Goal: Download file/media

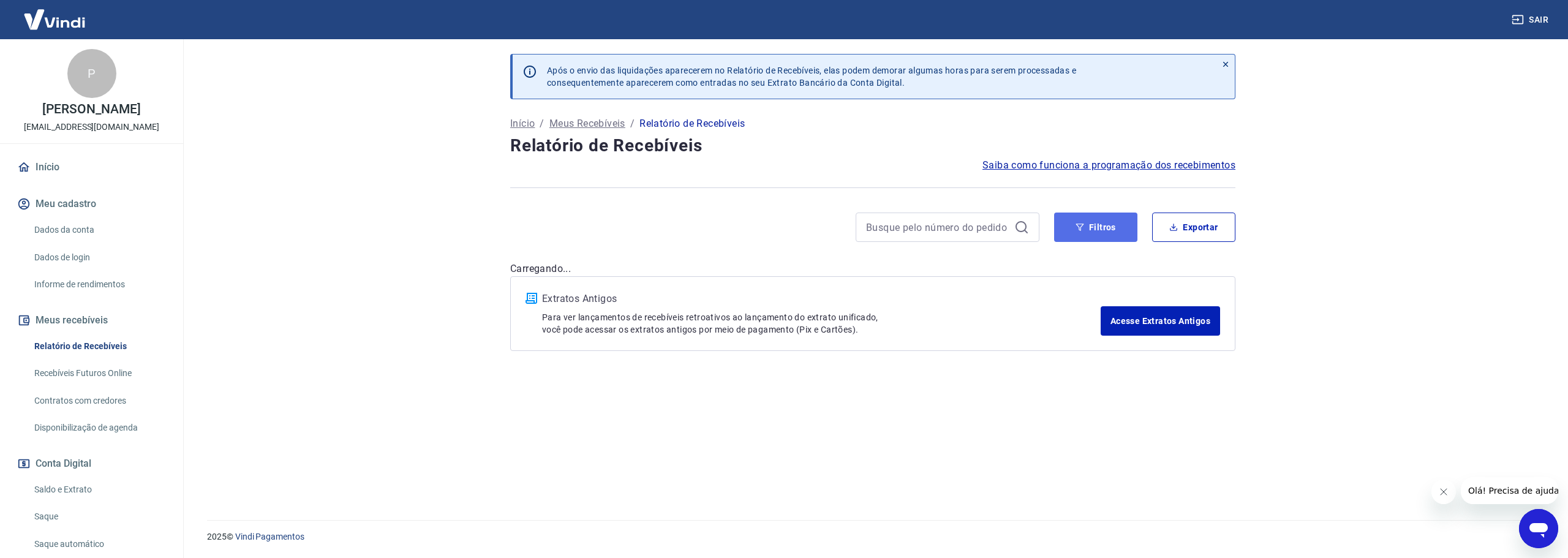
click at [1112, 222] on button "Filtros" at bounding box center [1095, 227] width 83 height 29
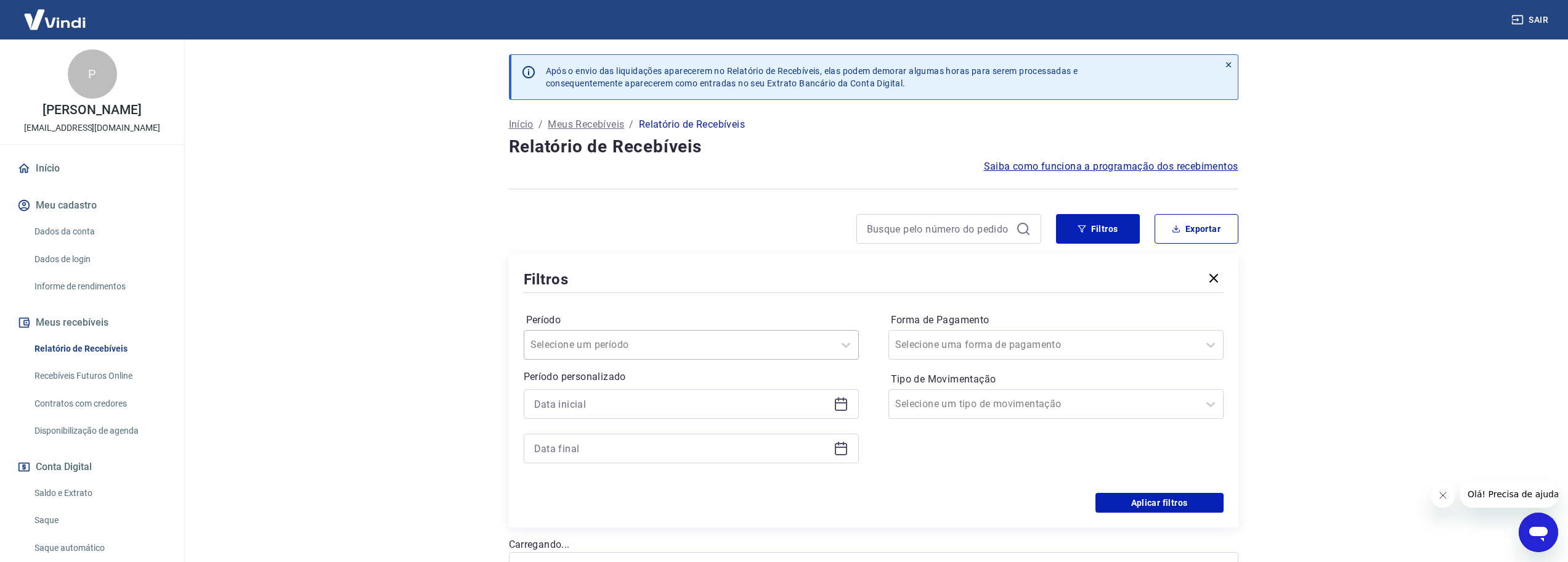
click at [665, 348] on div at bounding box center [679, 344] width 297 height 18
click at [610, 466] on div "Últimos 15 dias" at bounding box center [691, 467] width 335 height 25
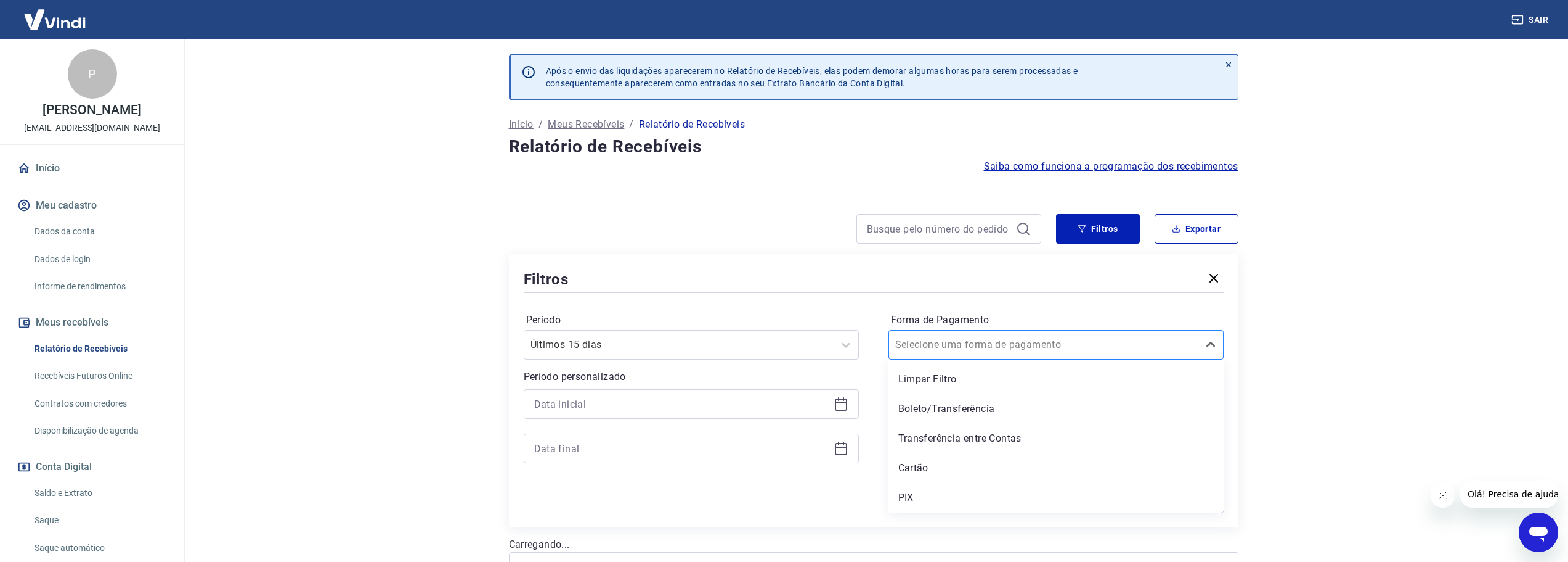
click at [980, 343] on input "Forma de Pagamento" at bounding box center [957, 345] width 124 height 15
click at [936, 492] on div "PIX" at bounding box center [1056, 497] width 335 height 25
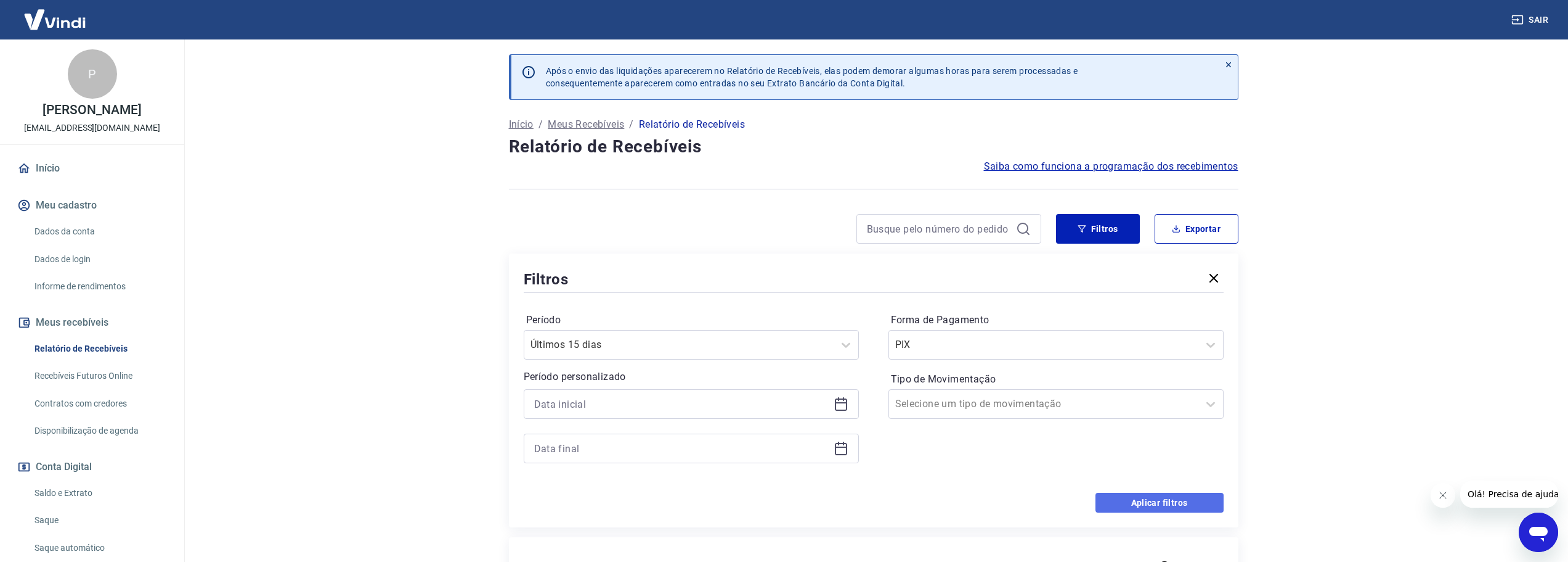
click at [1153, 501] on button "Aplicar filtros" at bounding box center [1159, 502] width 128 height 19
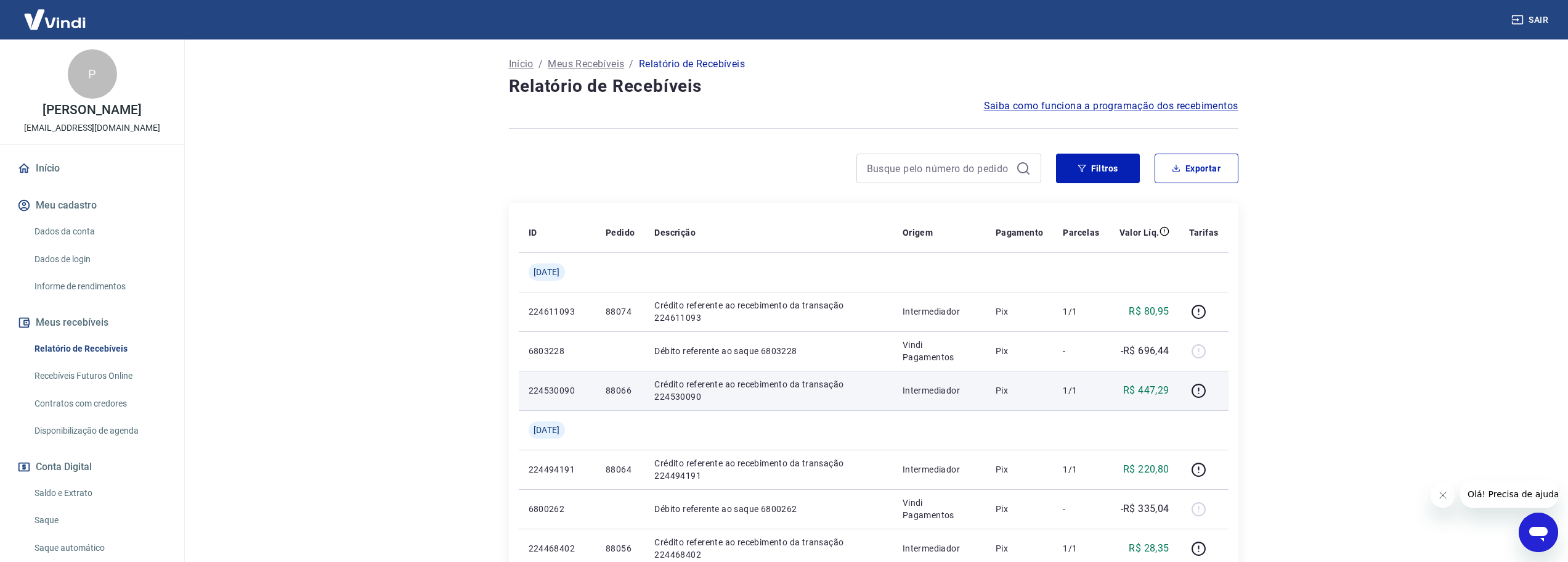
scroll to position [123, 0]
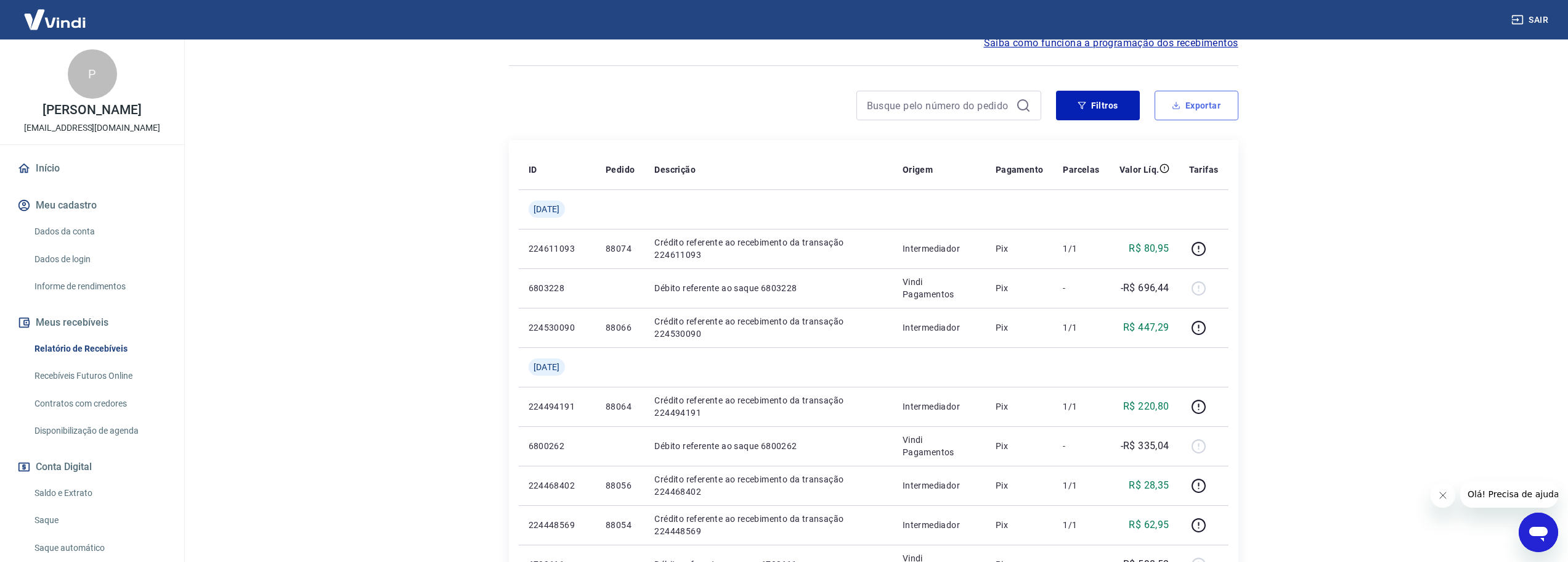
click at [1220, 99] on button "Exportar" at bounding box center [1196, 106] width 83 height 30
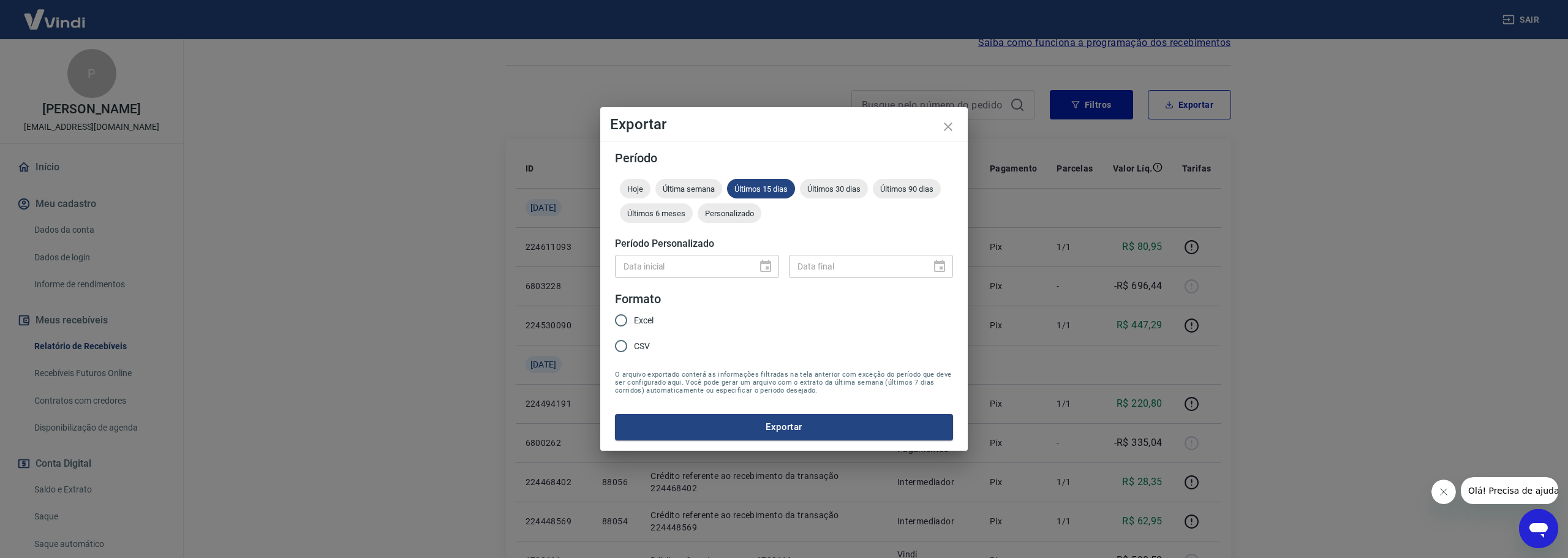
click at [643, 316] on span "Excel" at bounding box center [643, 320] width 19 height 13
click at [634, 316] on input "Excel" at bounding box center [621, 320] width 26 height 26
radio input "true"
click at [783, 428] on button "Exportar" at bounding box center [784, 427] width 338 height 26
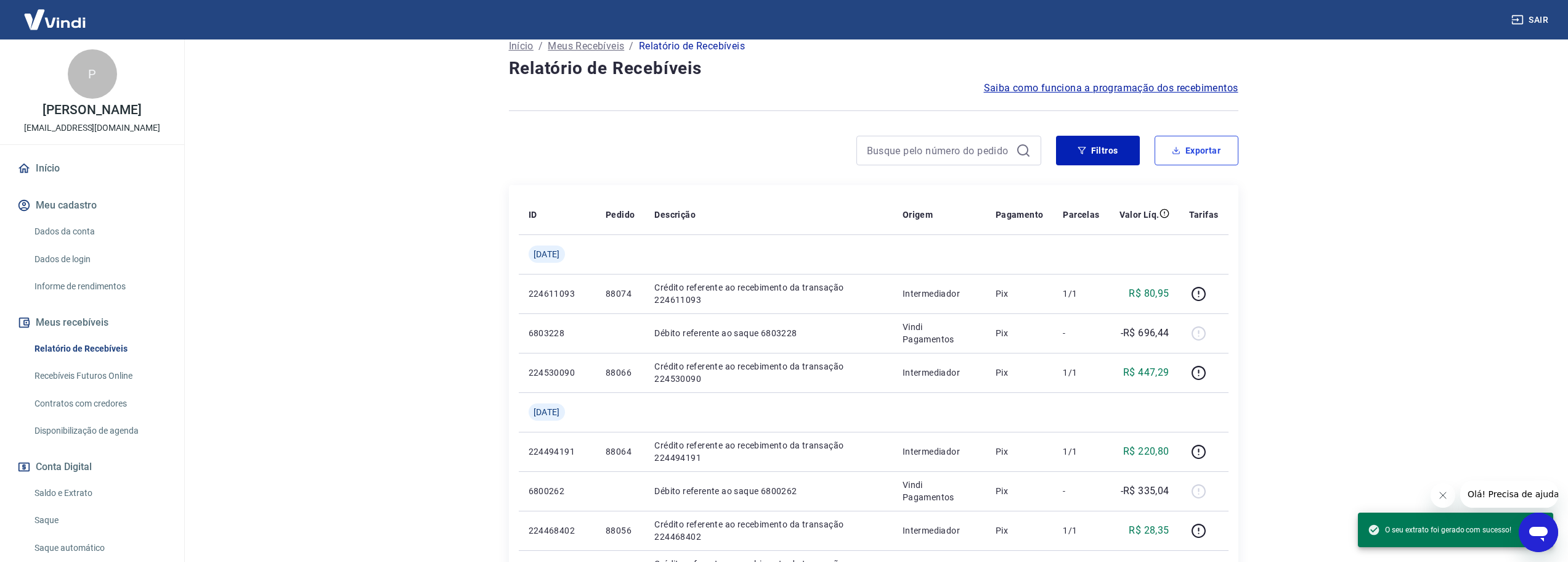
scroll to position [0, 0]
